Goal: Information Seeking & Learning: Find specific fact

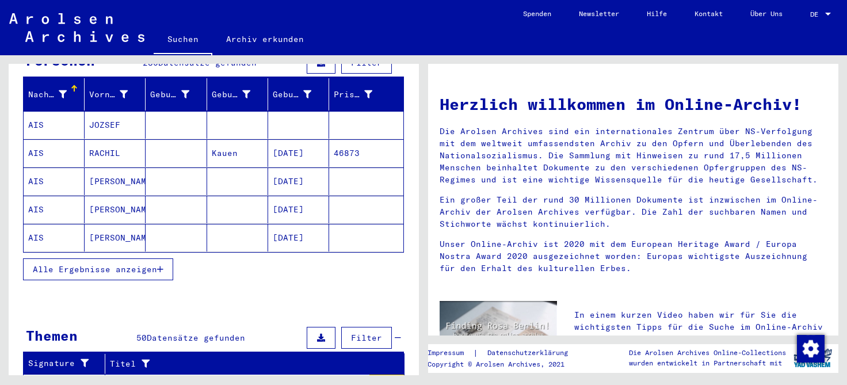
scroll to position [88, 0]
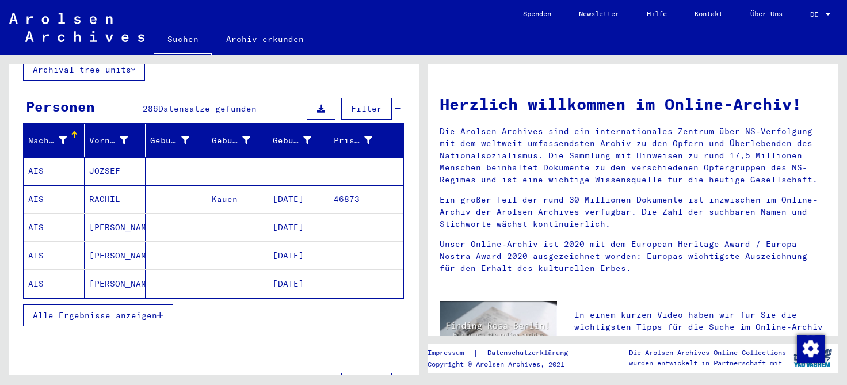
click at [159, 311] on icon "button" at bounding box center [160, 315] width 6 height 8
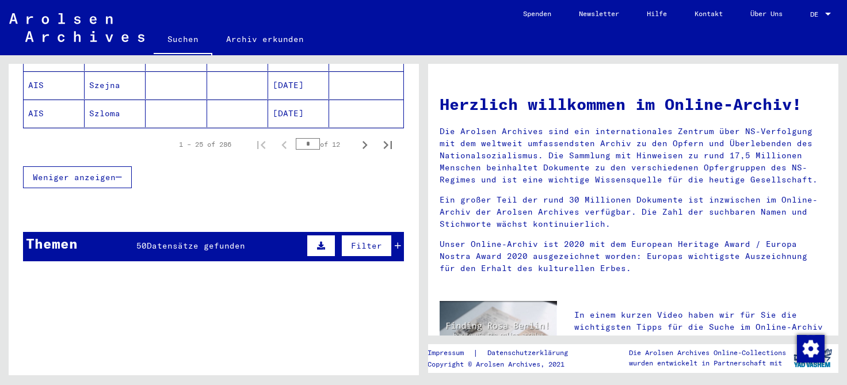
scroll to position [843, 0]
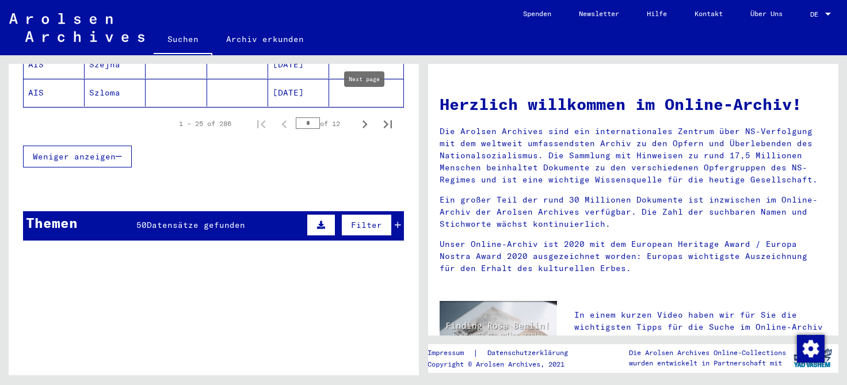
click at [364, 116] on icon "Next page" at bounding box center [365, 124] width 16 height 16
type input "*"
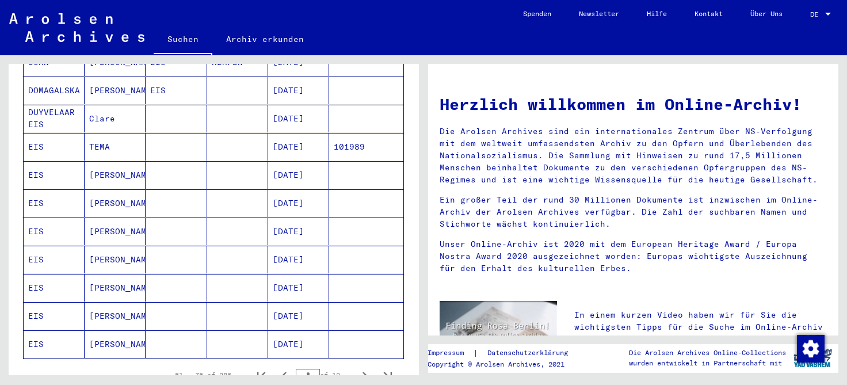
scroll to position [649, 0]
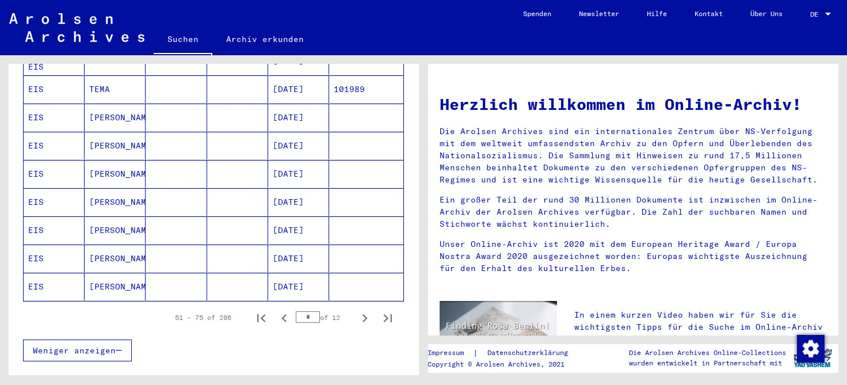
click at [95, 245] on mat-cell "[PERSON_NAME]" at bounding box center [115, 259] width 61 height 28
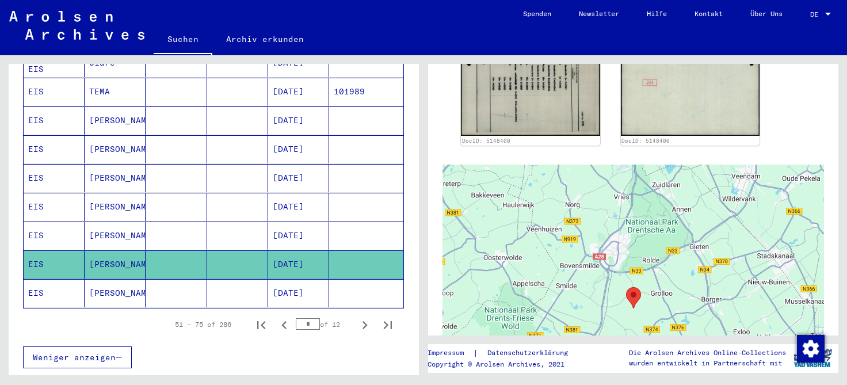
scroll to position [322, 0]
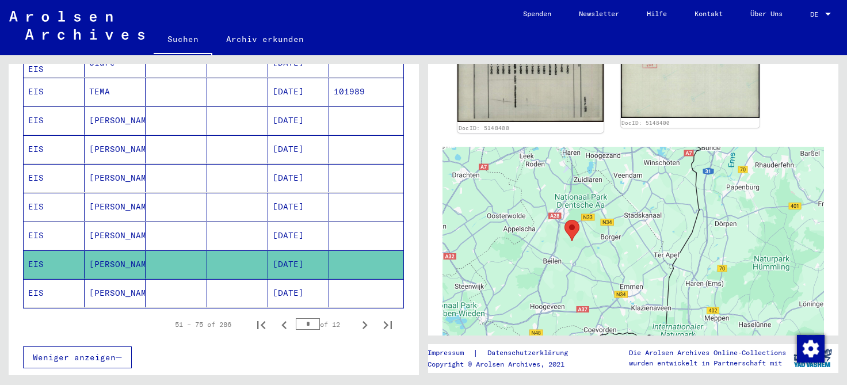
click at [523, 100] on img at bounding box center [531, 20] width 146 height 204
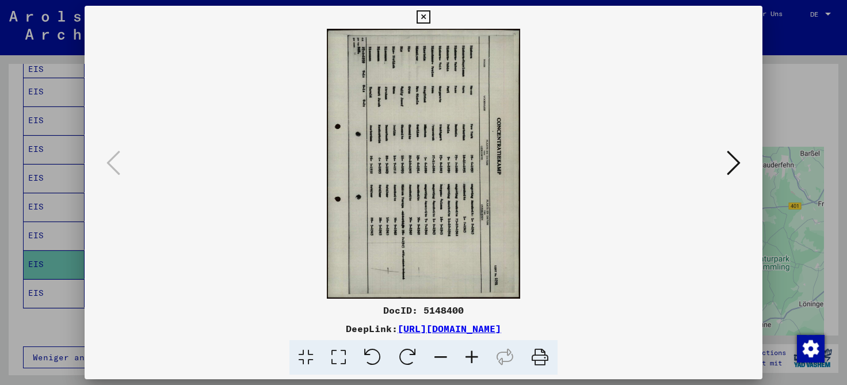
click at [468, 356] on icon at bounding box center [472, 357] width 31 height 35
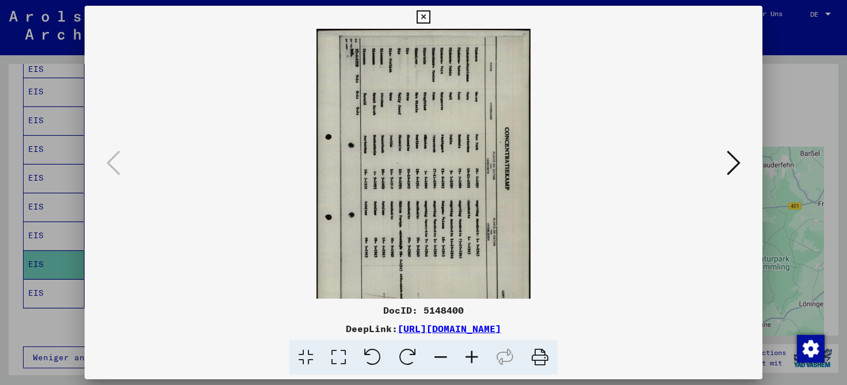
click at [468, 356] on icon at bounding box center [472, 357] width 31 height 35
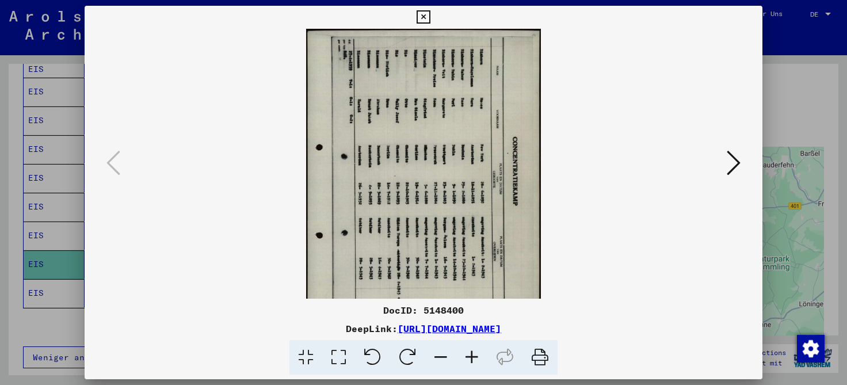
click at [468, 356] on icon at bounding box center [472, 357] width 31 height 35
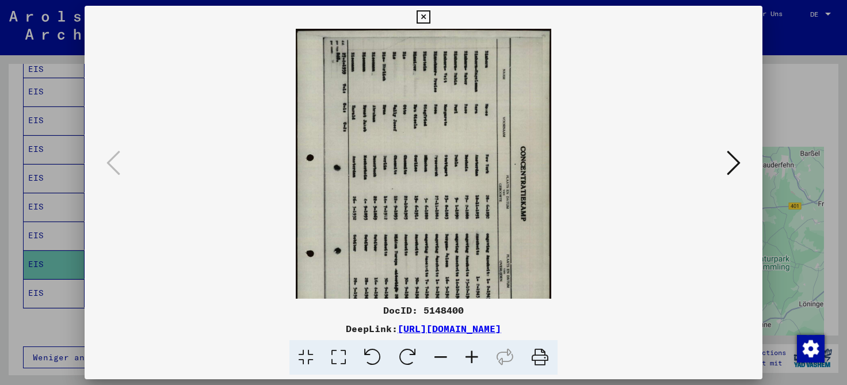
click at [468, 356] on icon at bounding box center [472, 357] width 31 height 35
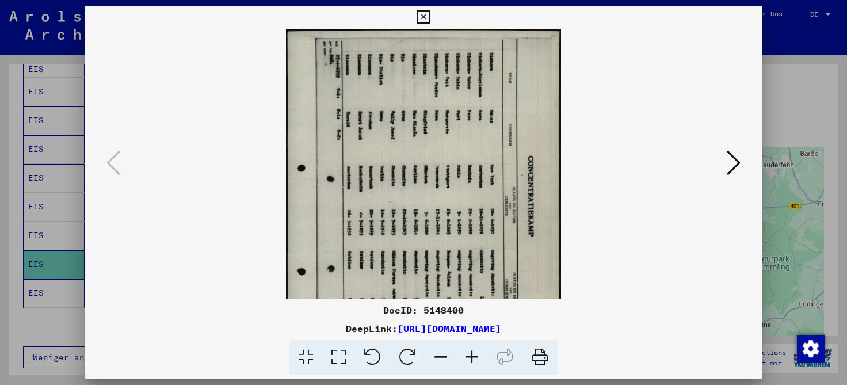
click at [468, 356] on icon at bounding box center [472, 357] width 31 height 35
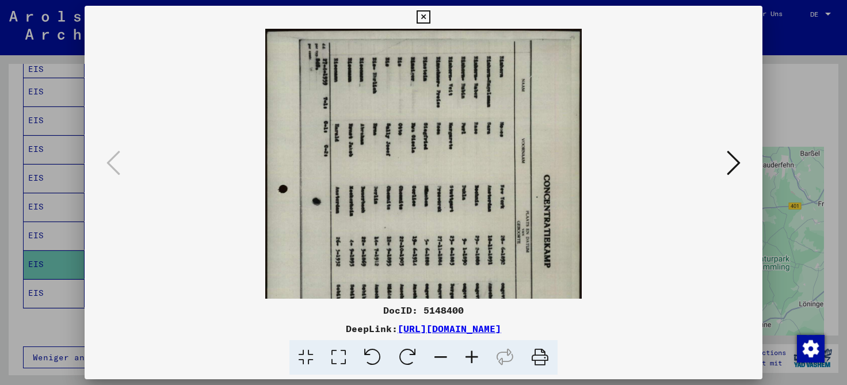
click at [468, 356] on icon at bounding box center [472, 357] width 31 height 35
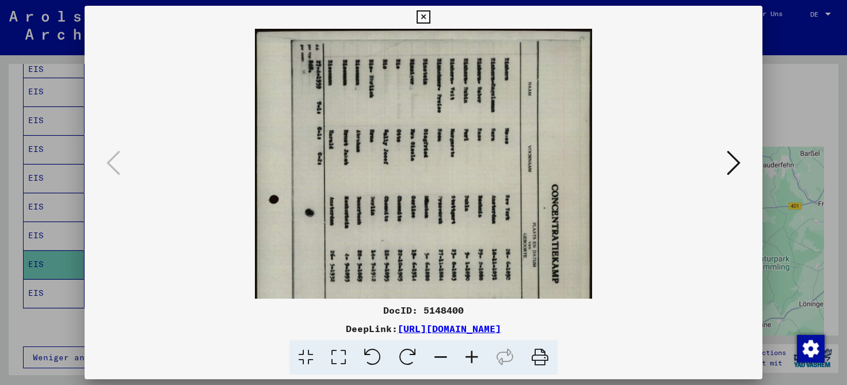
click at [468, 356] on icon at bounding box center [472, 357] width 31 height 35
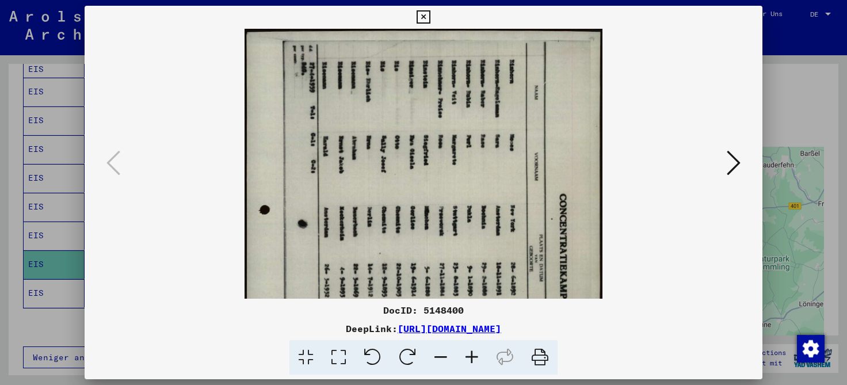
click at [468, 356] on icon at bounding box center [472, 357] width 31 height 35
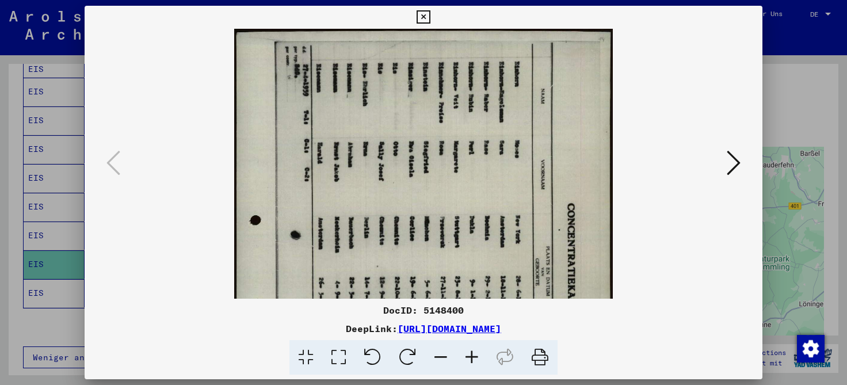
click at [468, 356] on icon at bounding box center [472, 357] width 31 height 35
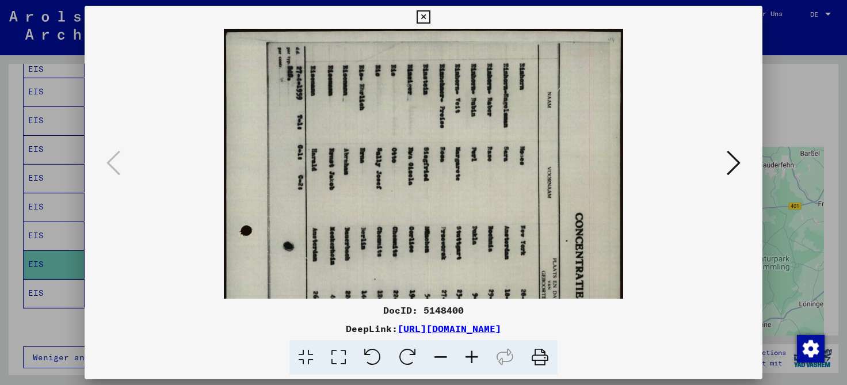
click at [468, 356] on icon at bounding box center [472, 357] width 31 height 35
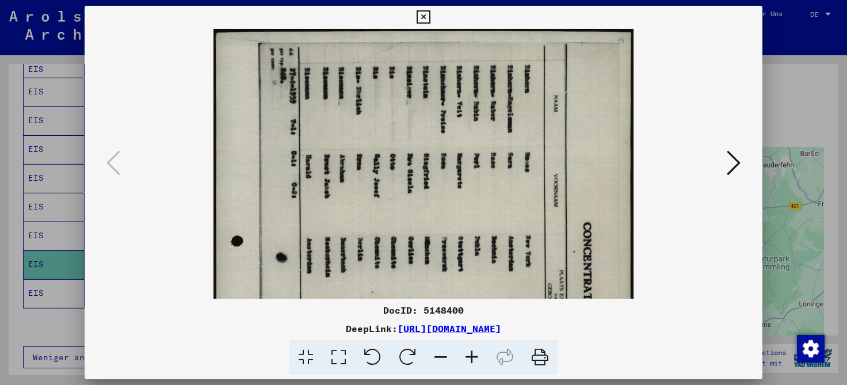
click at [468, 356] on icon at bounding box center [472, 357] width 31 height 35
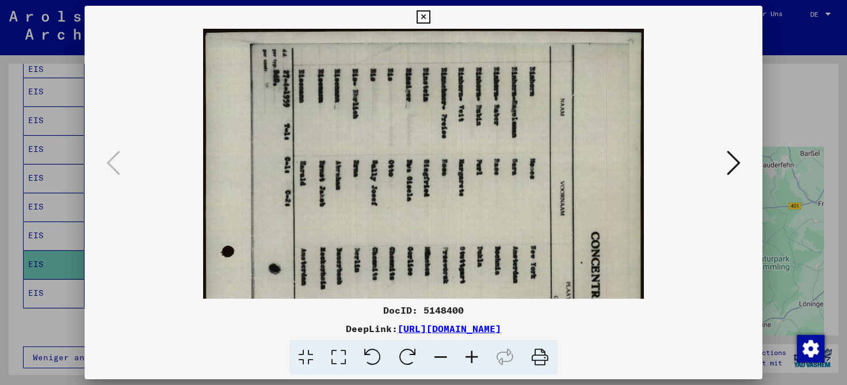
click at [468, 356] on icon at bounding box center [472, 357] width 31 height 35
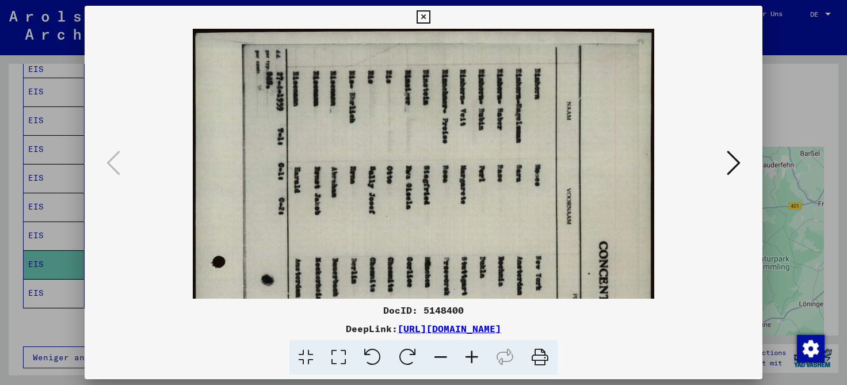
click at [468, 356] on icon at bounding box center [472, 357] width 31 height 35
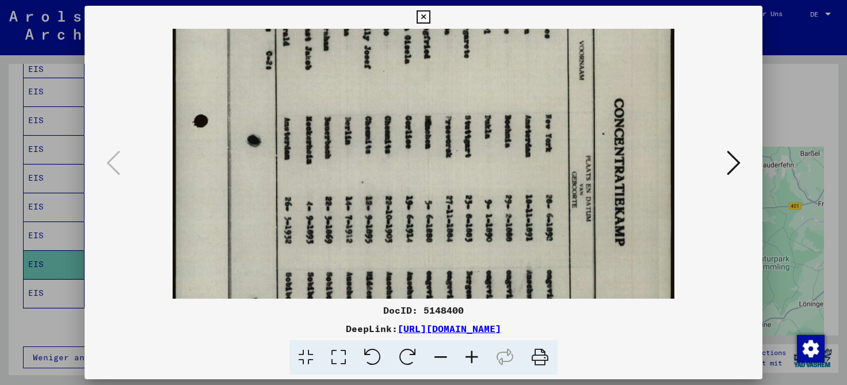
scroll to position [170, 0]
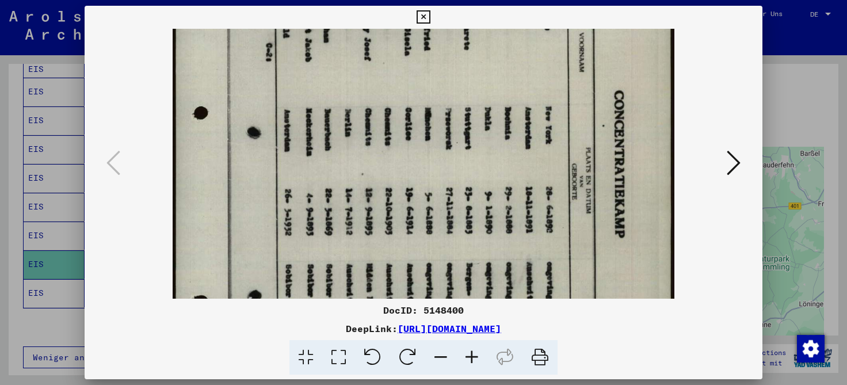
drag, startPoint x: 403, startPoint y: 246, endPoint x: 404, endPoint y: 77, distance: 169.3
click at [404, 77] on img at bounding box center [424, 210] width 503 height 702
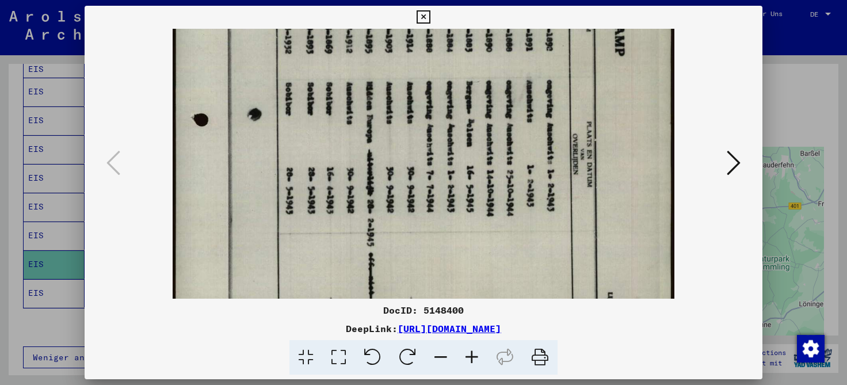
scroll to position [359, 0]
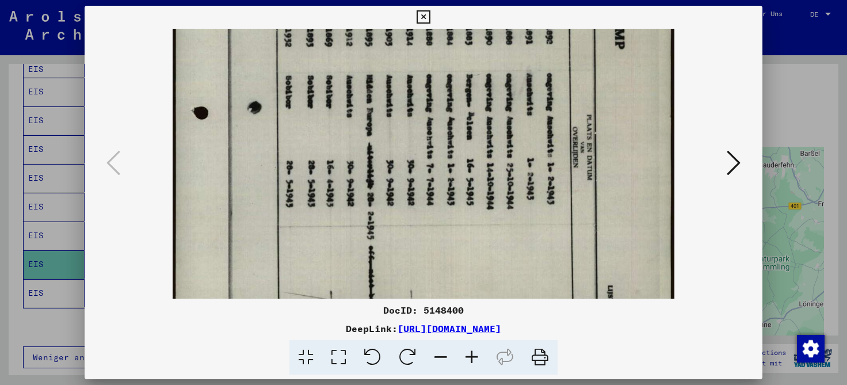
drag, startPoint x: 406, startPoint y: 241, endPoint x: 414, endPoint y: 54, distance: 187.8
click at [414, 54] on img at bounding box center [424, 21] width 503 height 702
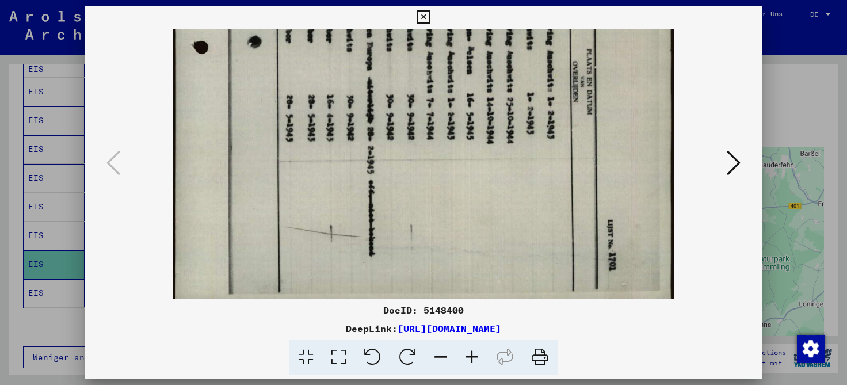
scroll to position [431, 0]
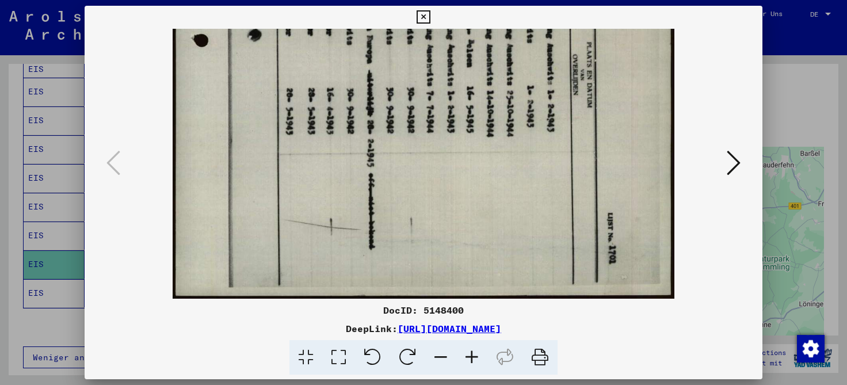
drag, startPoint x: 416, startPoint y: 241, endPoint x: 412, endPoint y: 96, distance: 144.5
click at [734, 164] on icon at bounding box center [734, 163] width 14 height 28
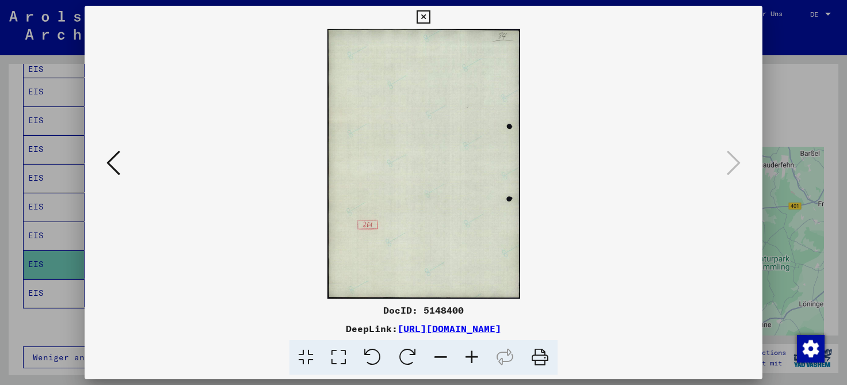
scroll to position [0, 0]
